Goal: Register for event/course

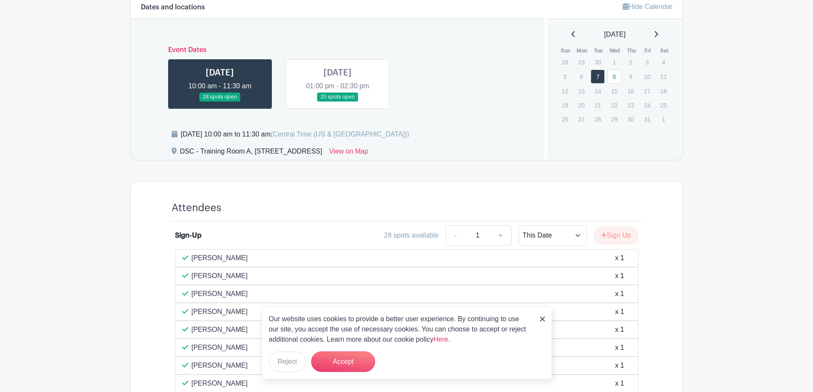
scroll to position [276, 0]
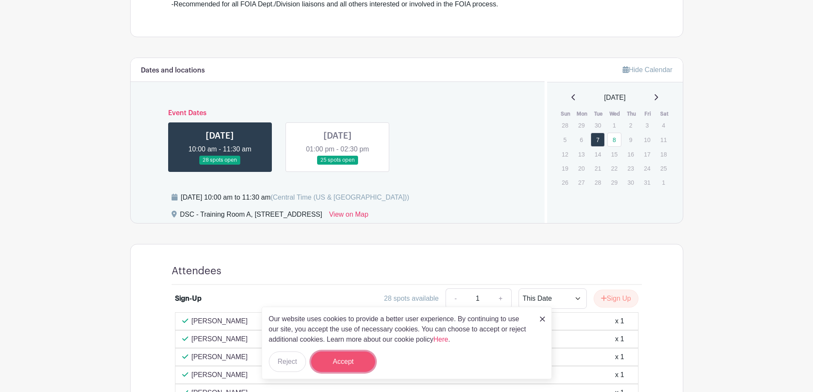
click at [340, 356] on button "Accept" at bounding box center [343, 361] width 64 height 20
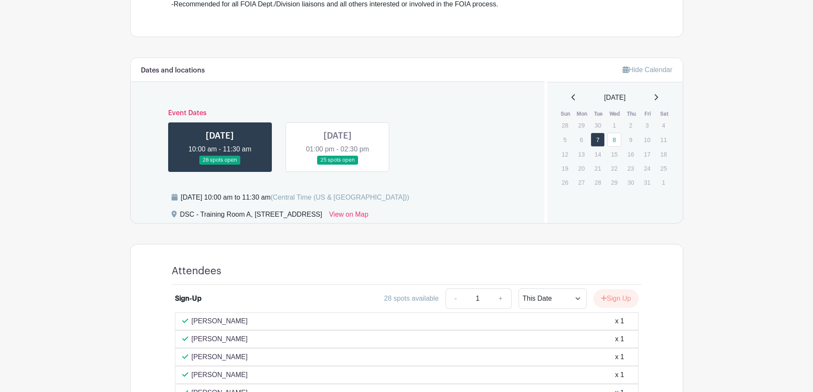
click at [101, 261] on main "Log In Sign Up for Free Training & Development FOIA Created by [PERSON_NAME] Co…" at bounding box center [406, 164] width 813 height 881
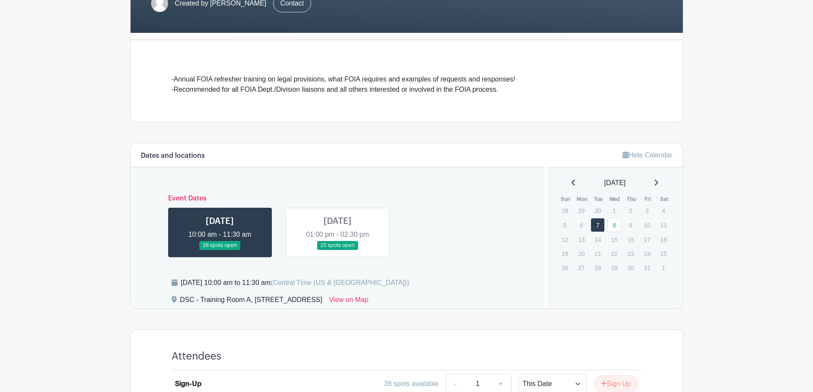
scroll to position [446, 0]
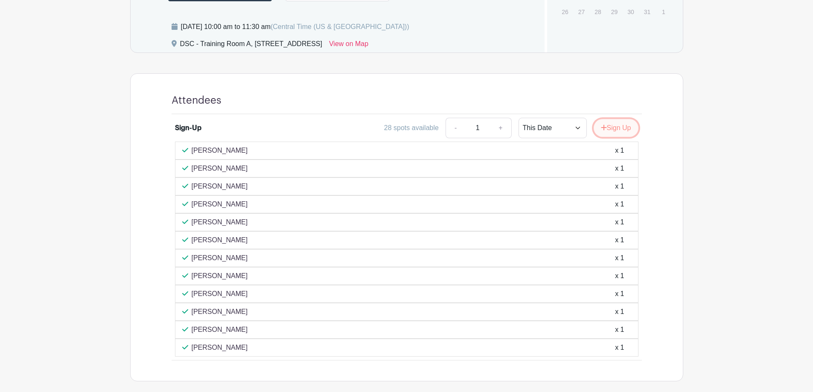
click at [616, 127] on button "Sign Up" at bounding box center [615, 128] width 45 height 18
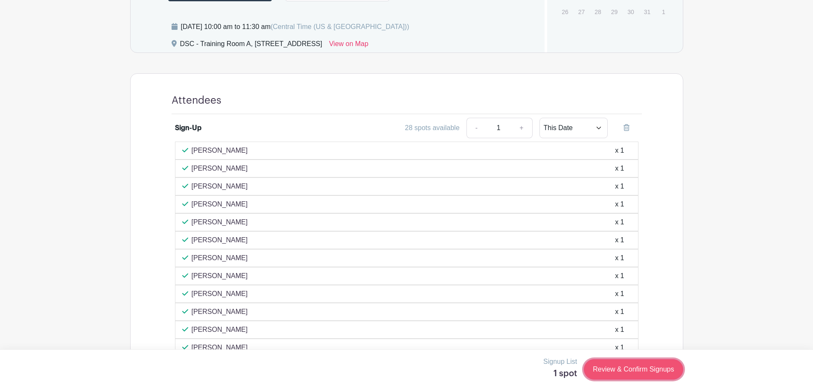
click at [655, 369] on link "Review & Confirm Signups" at bounding box center [632, 369] width 99 height 20
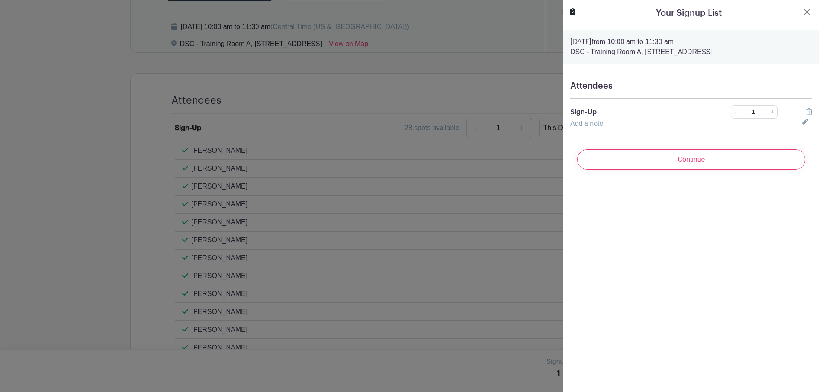
click at [583, 112] on p "Sign-Up" at bounding box center [638, 112] width 137 height 10
click at [583, 122] on link "Add a note" at bounding box center [586, 123] width 33 height 7
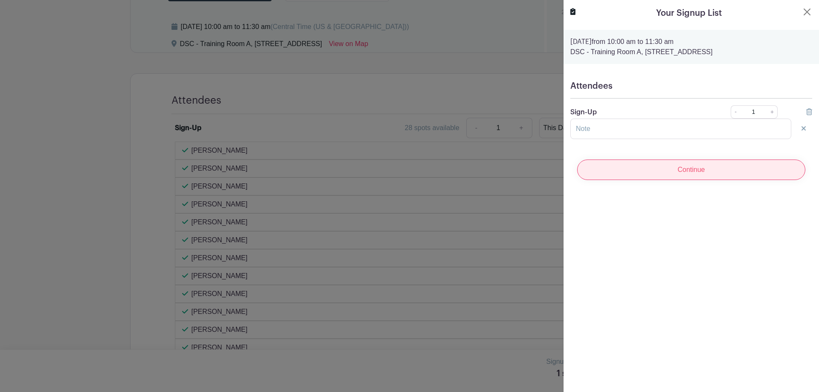
click at [726, 168] on input "Continue" at bounding box center [691, 170] width 228 height 20
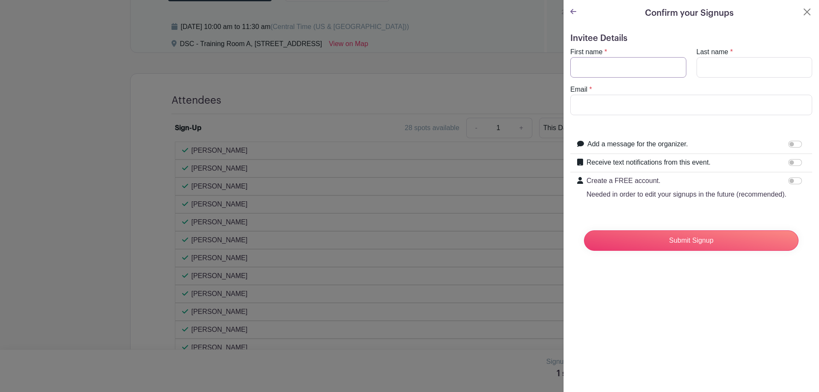
click at [621, 59] on input "First name" at bounding box center [628, 67] width 116 height 20
type input "[PERSON_NAME]"
type input "[EMAIL_ADDRESS][DOMAIN_NAME]"
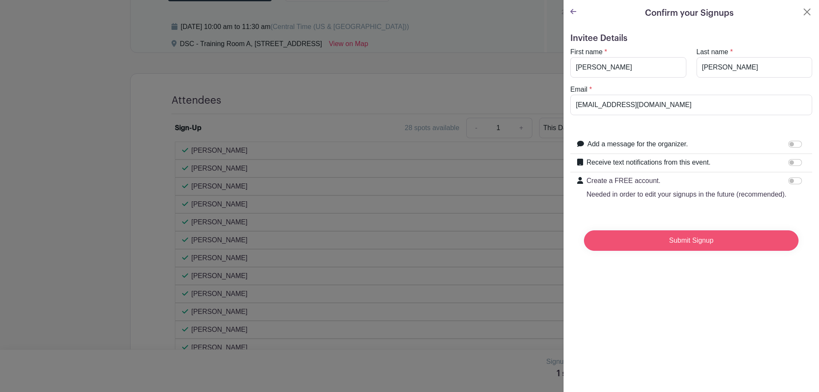
click at [700, 250] on input "Submit Signup" at bounding box center [691, 240] width 215 height 20
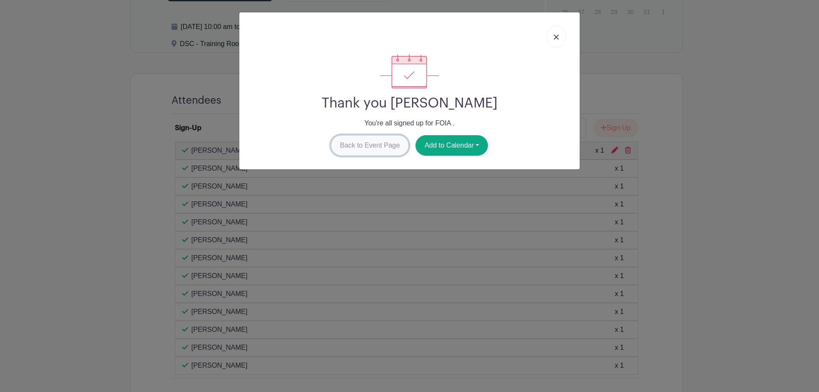
click at [338, 148] on link "Back to Event Page" at bounding box center [370, 145] width 78 height 20
